Goal: Check status: Check status

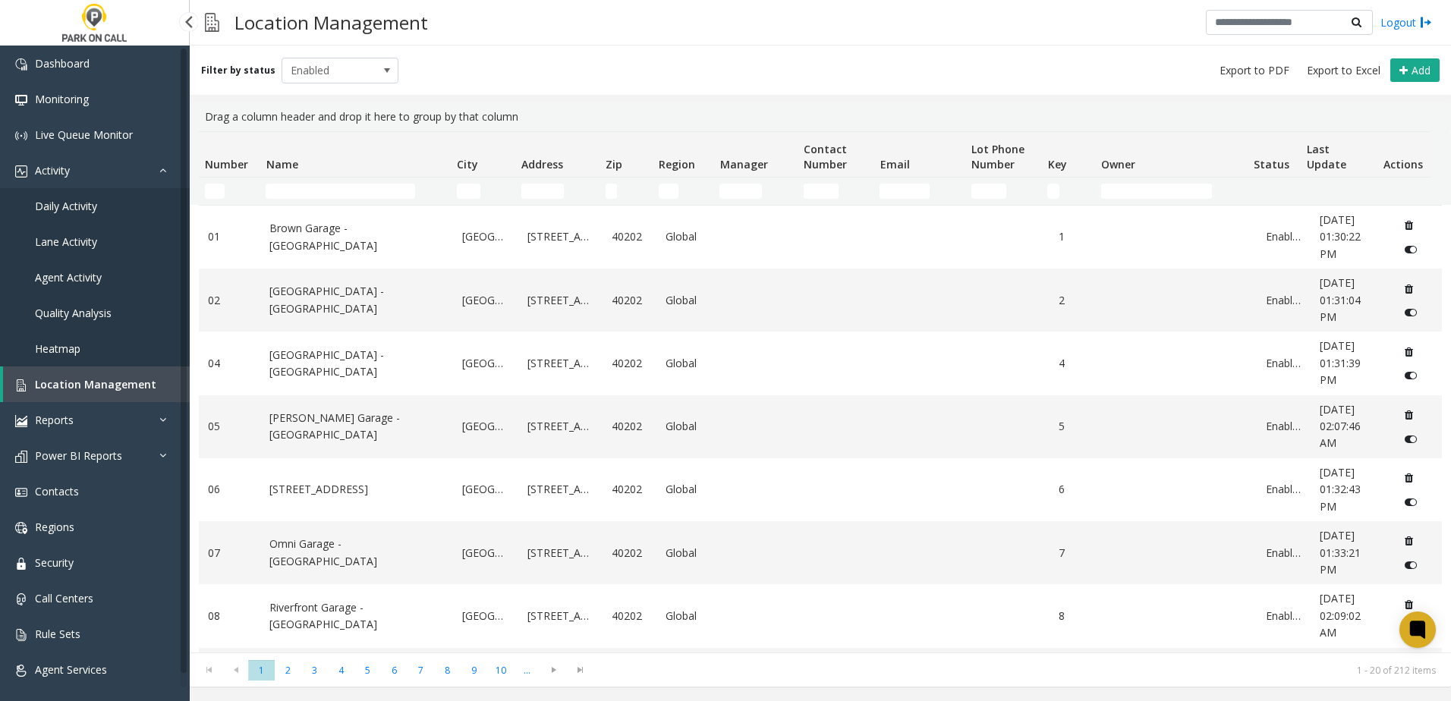
click at [75, 212] on span "Daily Activity" at bounding box center [66, 206] width 62 height 14
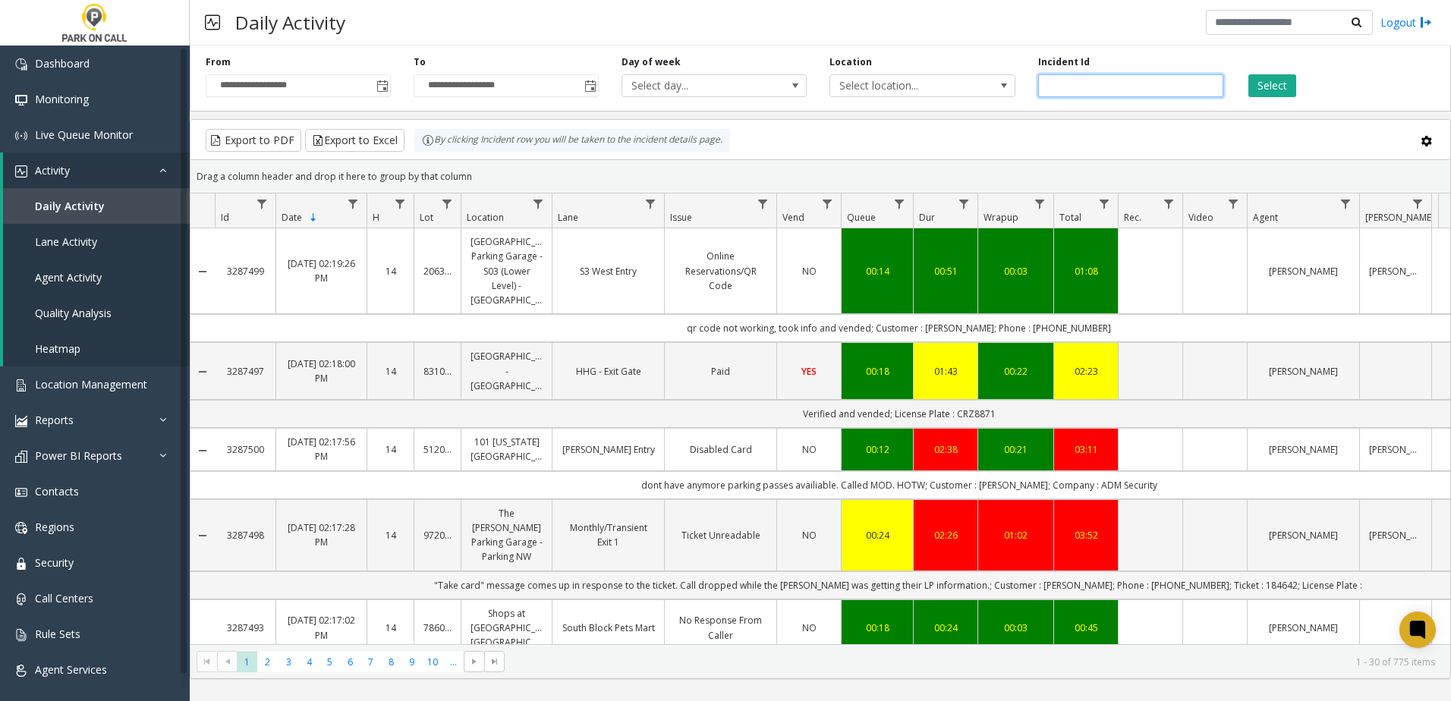
click at [1081, 83] on input "number" at bounding box center [1130, 85] width 185 height 23
type input "*"
type input "*******"
click at [1260, 90] on button "Select" at bounding box center [1272, 85] width 48 height 23
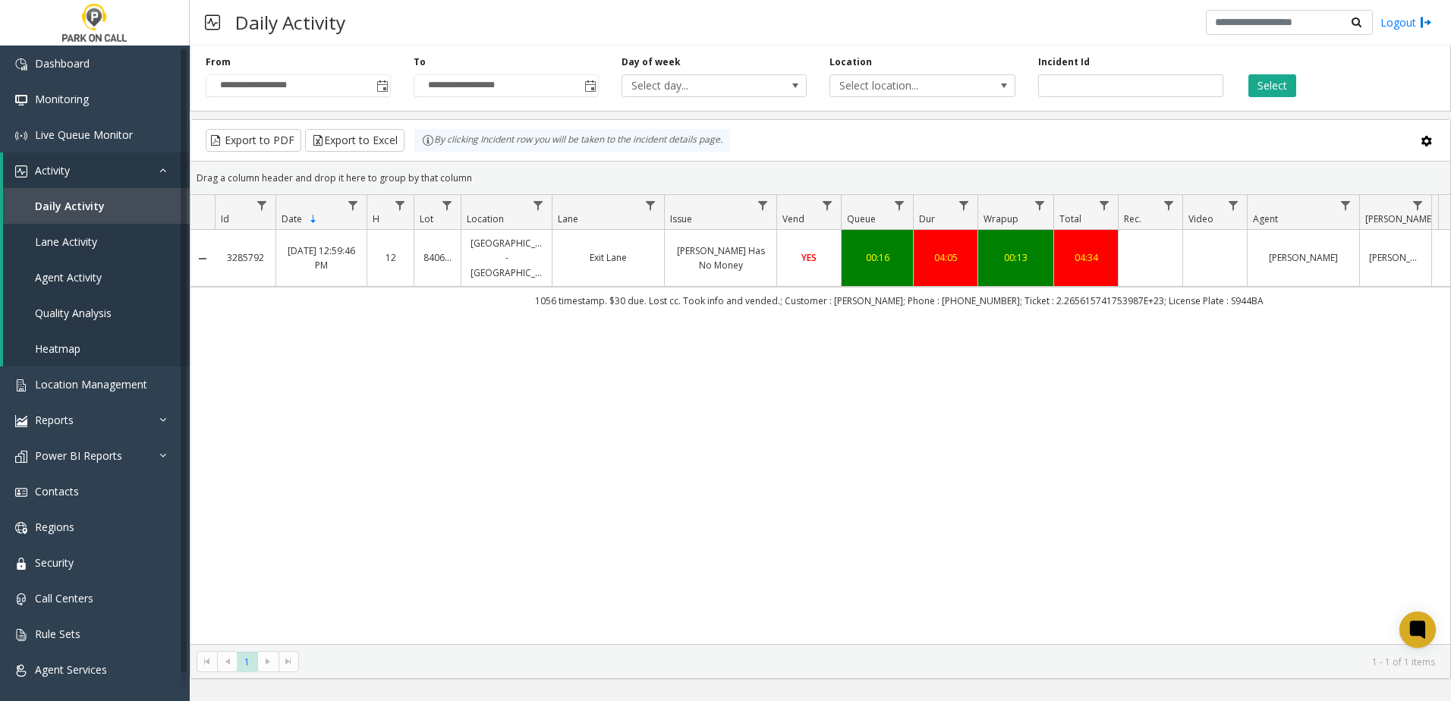
click at [716, 260] on link "[PERSON_NAME] Has No Money" at bounding box center [720, 258] width 93 height 29
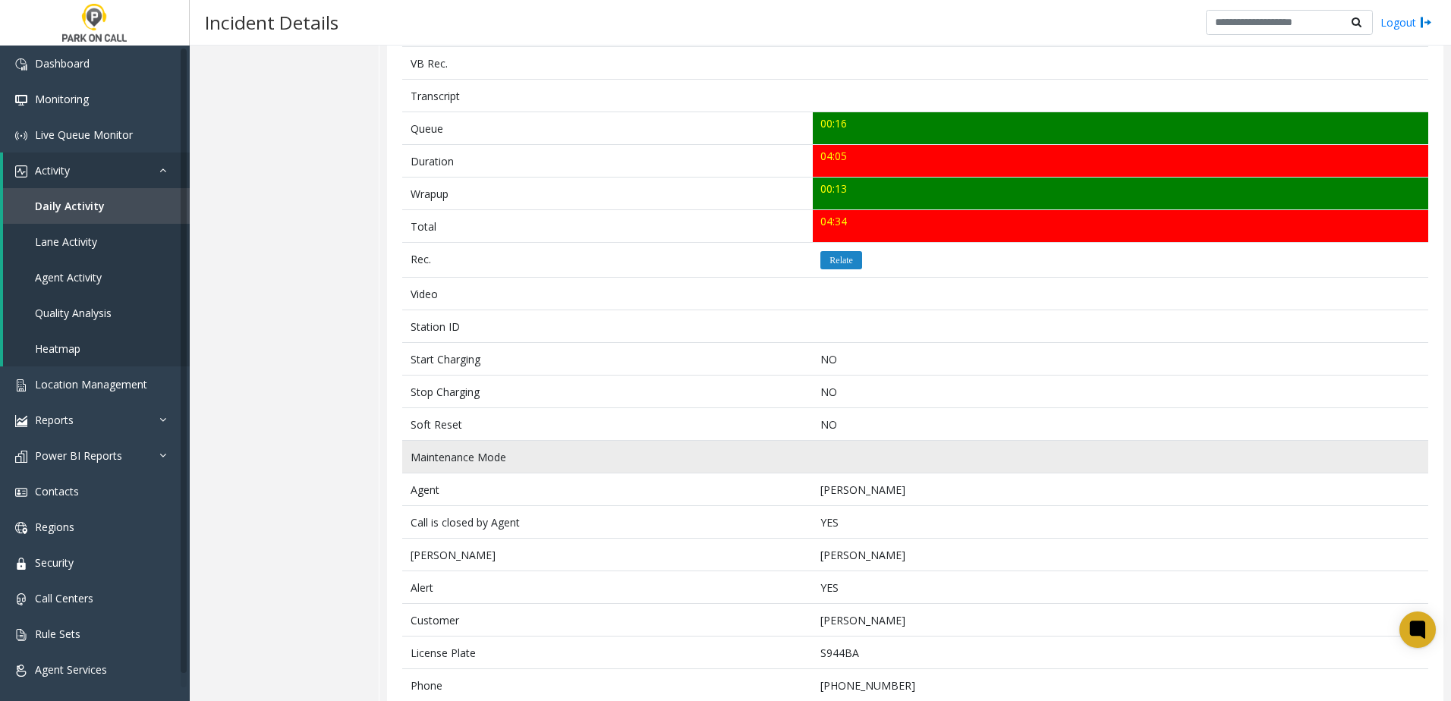
scroll to position [531, 0]
